Goal: Task Accomplishment & Management: Manage account settings

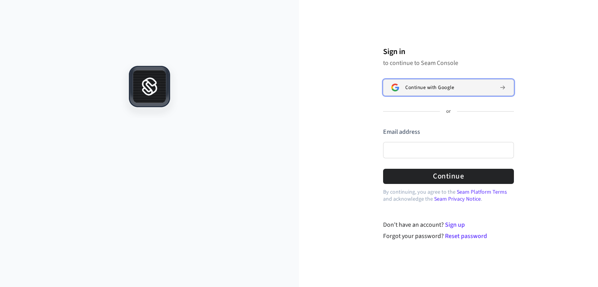
click at [430, 86] on span "Continue with Google" at bounding box center [429, 87] width 49 height 6
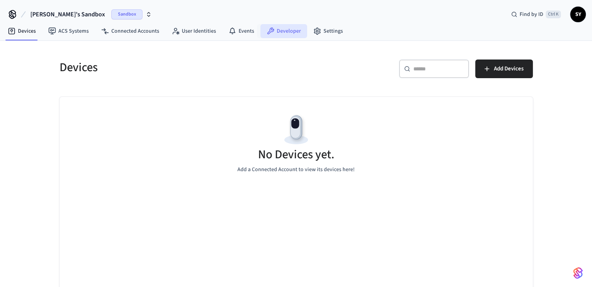
click at [275, 30] on link "Developer" at bounding box center [283, 31] width 47 height 14
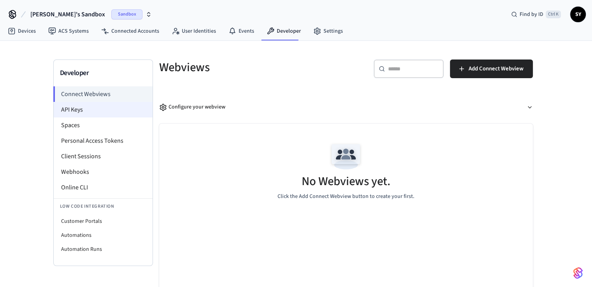
click at [109, 109] on li "API Keys" at bounding box center [103, 110] width 99 height 16
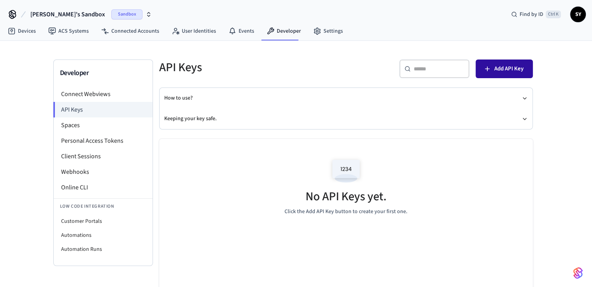
click at [507, 68] on span "Add API Key" at bounding box center [508, 69] width 29 height 10
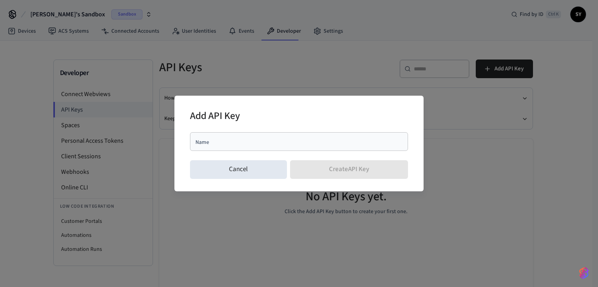
click at [267, 133] on div "Name" at bounding box center [299, 141] width 218 height 19
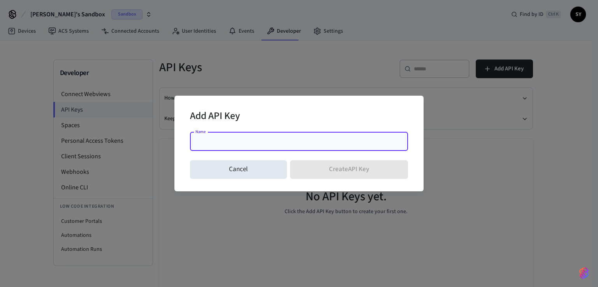
click at [267, 138] on input "Name" at bounding box center [299, 142] width 209 height 8
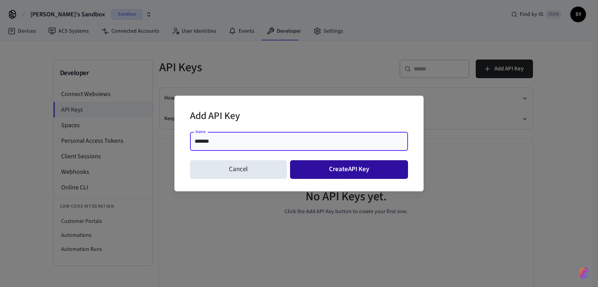
type input "*******"
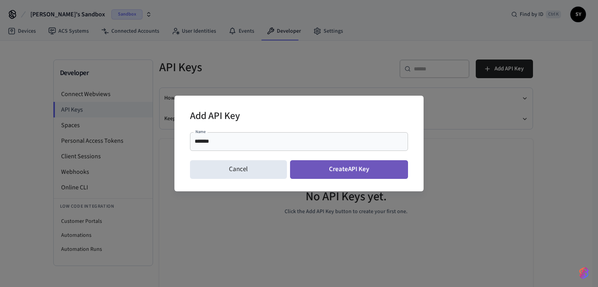
click at [313, 172] on button "Create API Key" at bounding box center [349, 169] width 118 height 19
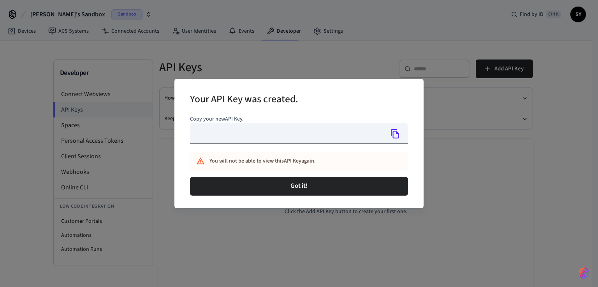
type input "**********"
click at [402, 138] on button "Copy" at bounding box center [395, 134] width 16 height 16
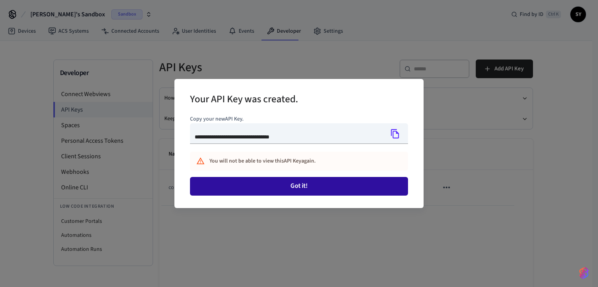
click at [327, 187] on button "Got it!" at bounding box center [299, 186] width 218 height 19
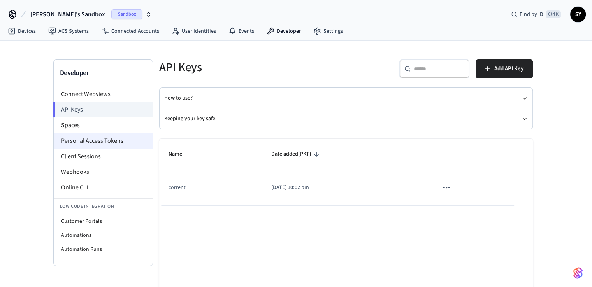
click at [96, 137] on li "Personal Access Tokens" at bounding box center [103, 141] width 99 height 16
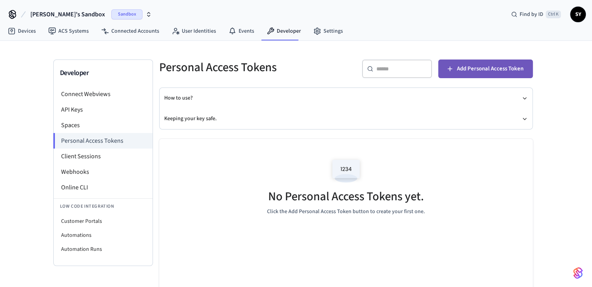
click at [481, 76] on button "Add Personal Access Token" at bounding box center [485, 69] width 95 height 19
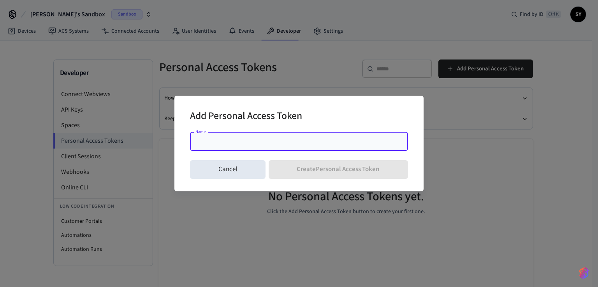
click at [296, 151] on div "Name Name" at bounding box center [299, 143] width 218 height 22
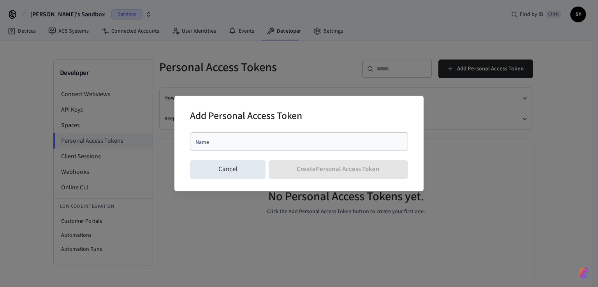
click at [240, 146] on div "Name" at bounding box center [299, 141] width 218 height 19
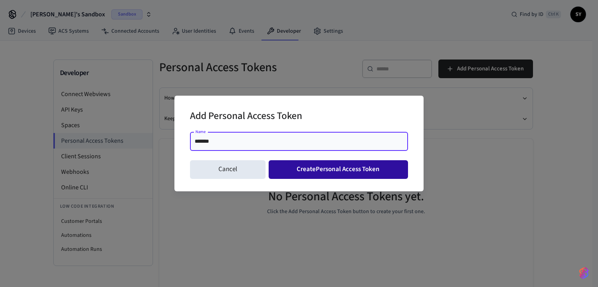
type input "*******"
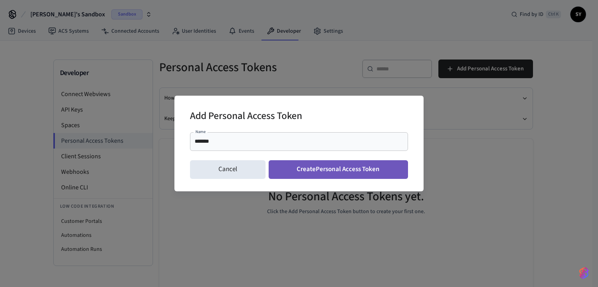
click at [315, 168] on button "Create Personal Access Token" at bounding box center [338, 169] width 140 height 19
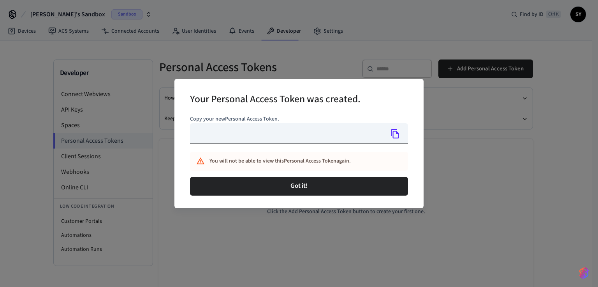
type input "**********"
click at [392, 135] on icon "Copy" at bounding box center [395, 133] width 8 height 9
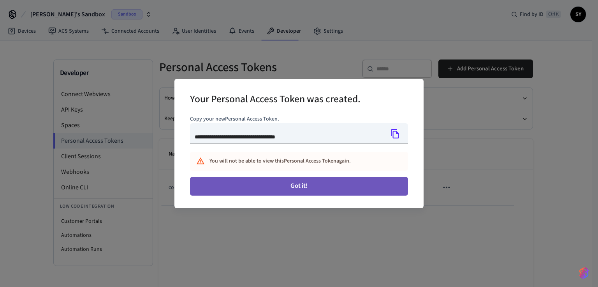
click at [296, 184] on button "Got it!" at bounding box center [299, 186] width 218 height 19
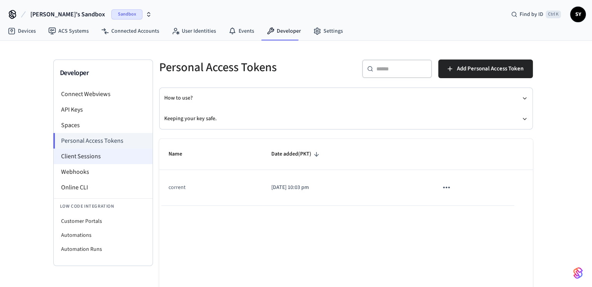
click at [89, 159] on li "Client Sessions" at bounding box center [103, 157] width 99 height 16
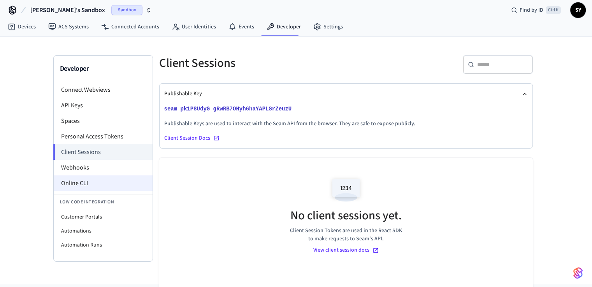
scroll to position [1, 0]
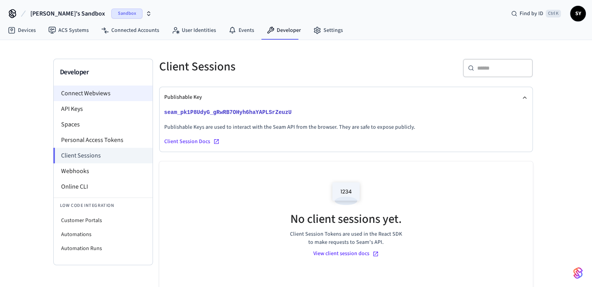
click at [98, 98] on li "Connect Webviews" at bounding box center [103, 94] width 99 height 16
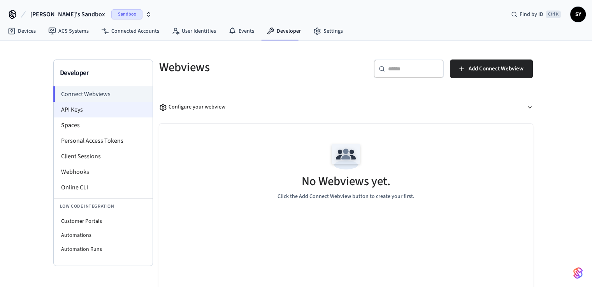
click at [126, 112] on li "API Keys" at bounding box center [103, 110] width 99 height 16
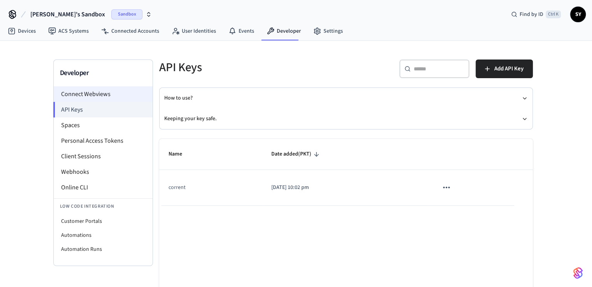
click at [91, 97] on li "Connect Webviews" at bounding box center [103, 94] width 99 height 16
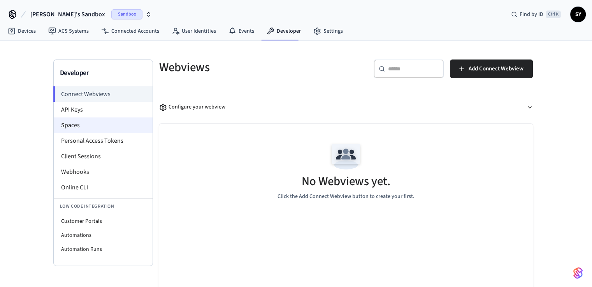
click at [88, 129] on li "Spaces" at bounding box center [103, 126] width 99 height 16
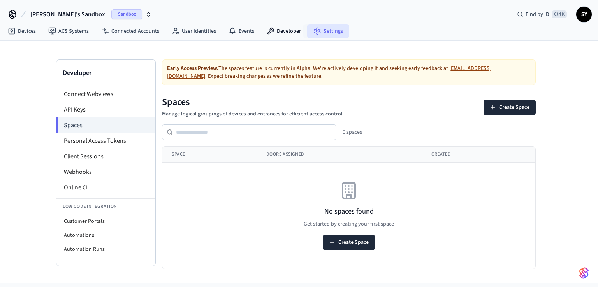
click at [312, 35] on link "Settings" at bounding box center [328, 31] width 42 height 14
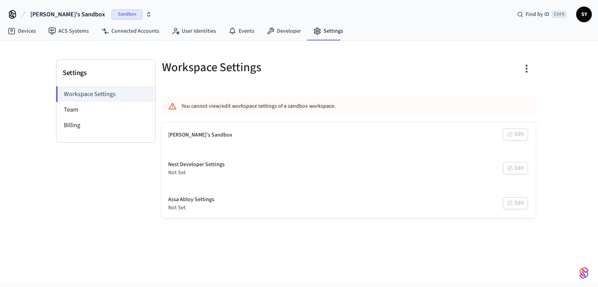
click at [529, 68] on icon "button" at bounding box center [526, 69] width 12 height 12
click at [529, 70] on div at bounding box center [299, 143] width 598 height 287
click at [528, 74] on icon "button" at bounding box center [526, 69] width 12 height 12
click at [528, 74] on div at bounding box center [299, 143] width 598 height 287
click at [198, 138] on div "[PERSON_NAME]'s Sandbox" at bounding box center [200, 135] width 64 height 8
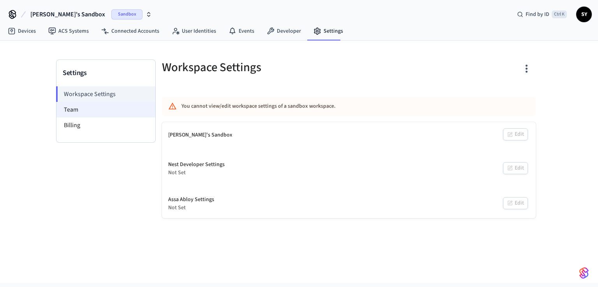
click at [93, 112] on li "Team" at bounding box center [105, 110] width 99 height 16
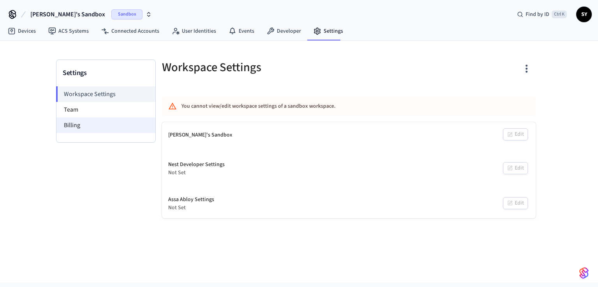
click at [96, 128] on li "Billing" at bounding box center [105, 126] width 99 height 16
